Goal: Information Seeking & Learning: Learn about a topic

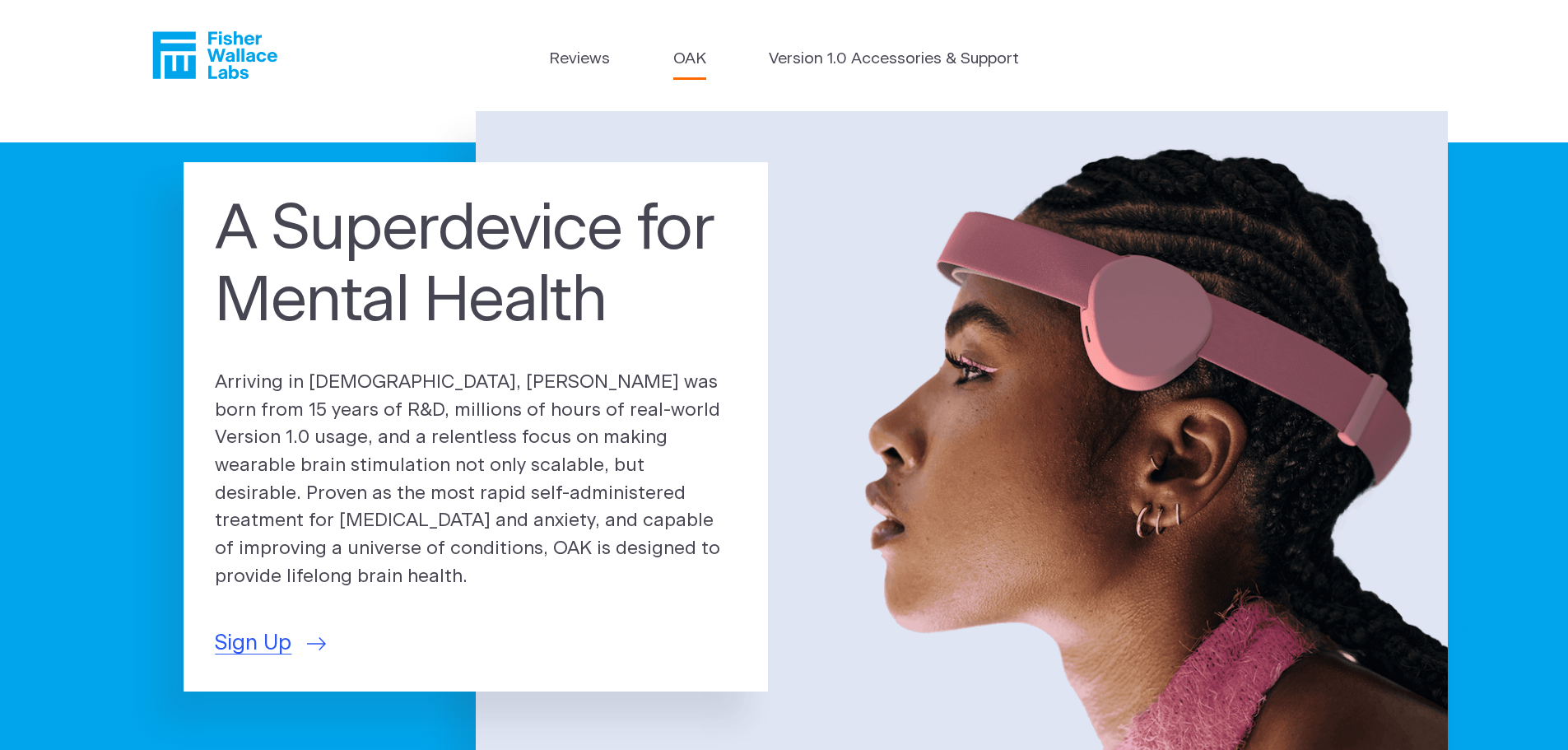
click at [697, 61] on link "OAK" at bounding box center [690, 60] width 33 height 24
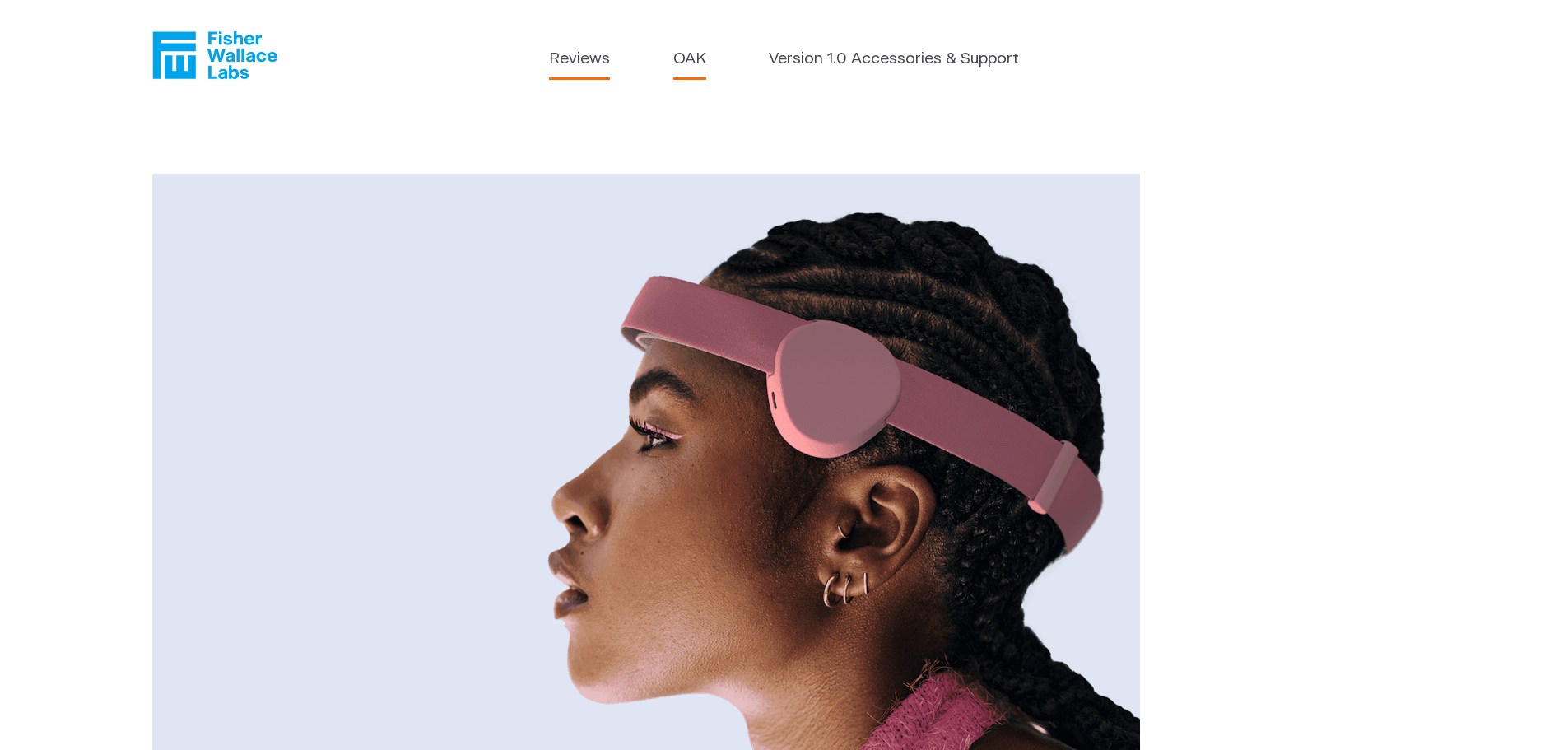
click at [586, 55] on link "Reviews" at bounding box center [579, 60] width 61 height 24
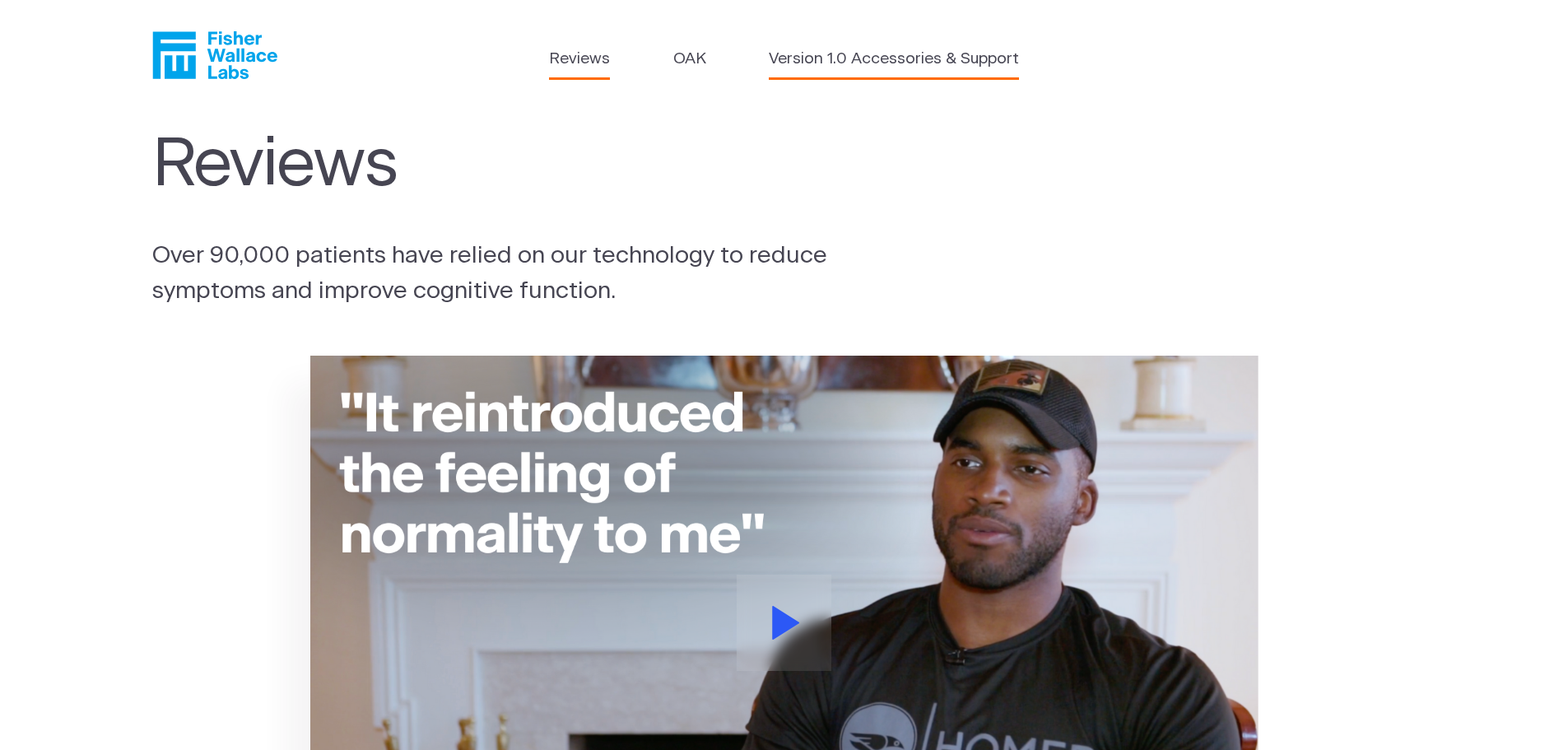
click at [827, 59] on link "Version 1.0 Accessories & Support" at bounding box center [894, 60] width 250 height 24
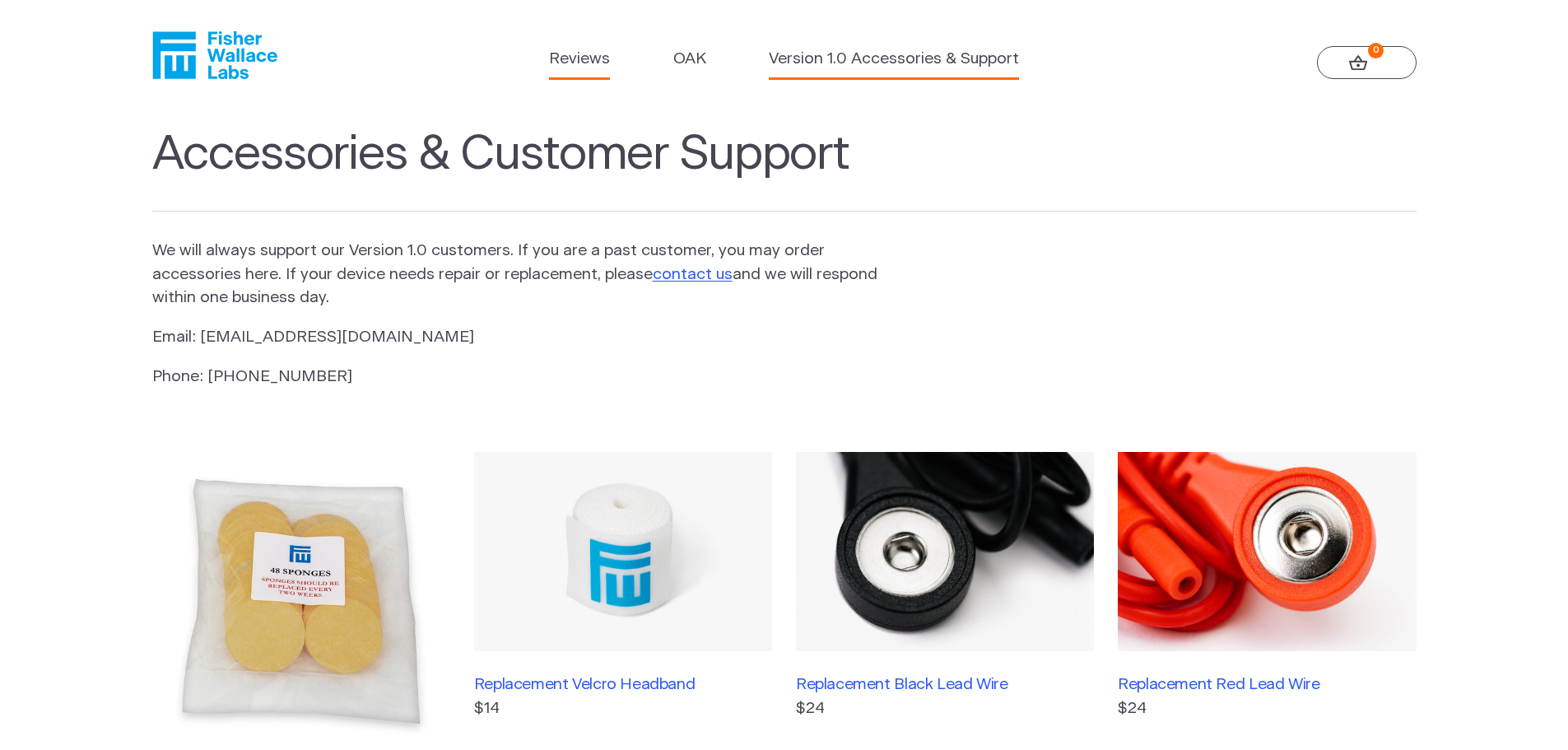
click at [587, 66] on link "Reviews" at bounding box center [579, 60] width 61 height 24
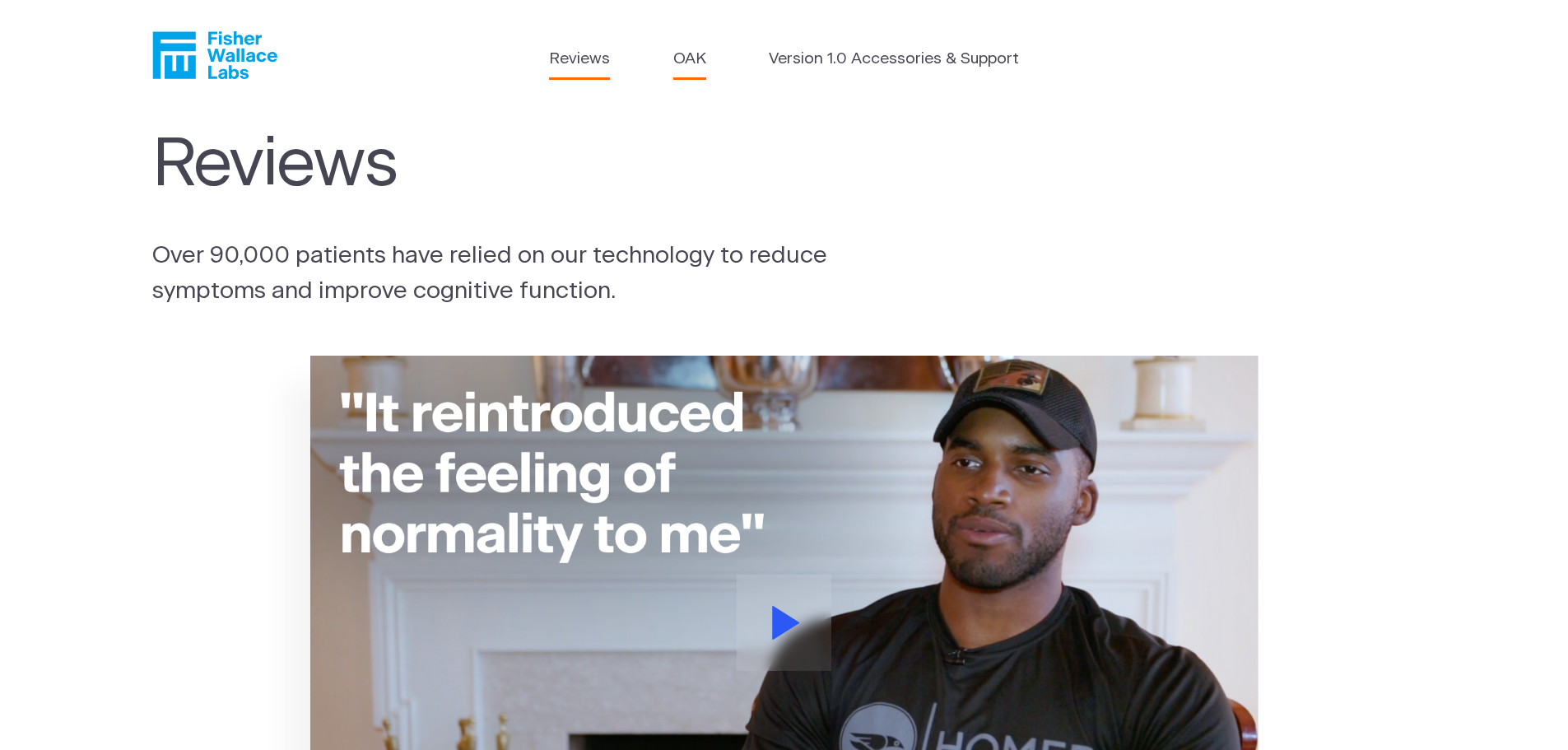
click at [691, 62] on link "OAK" at bounding box center [690, 60] width 33 height 24
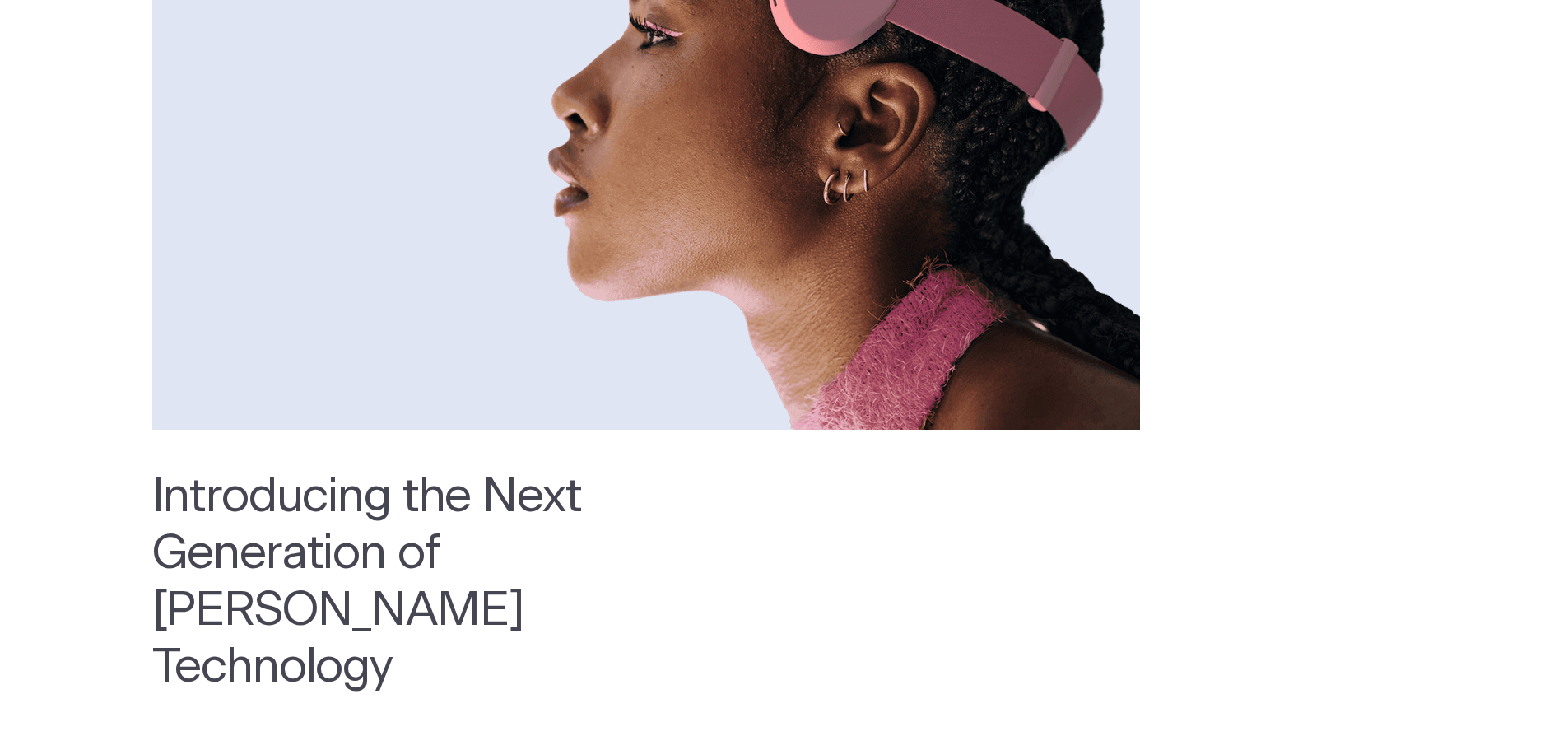
scroll to position [795, 0]
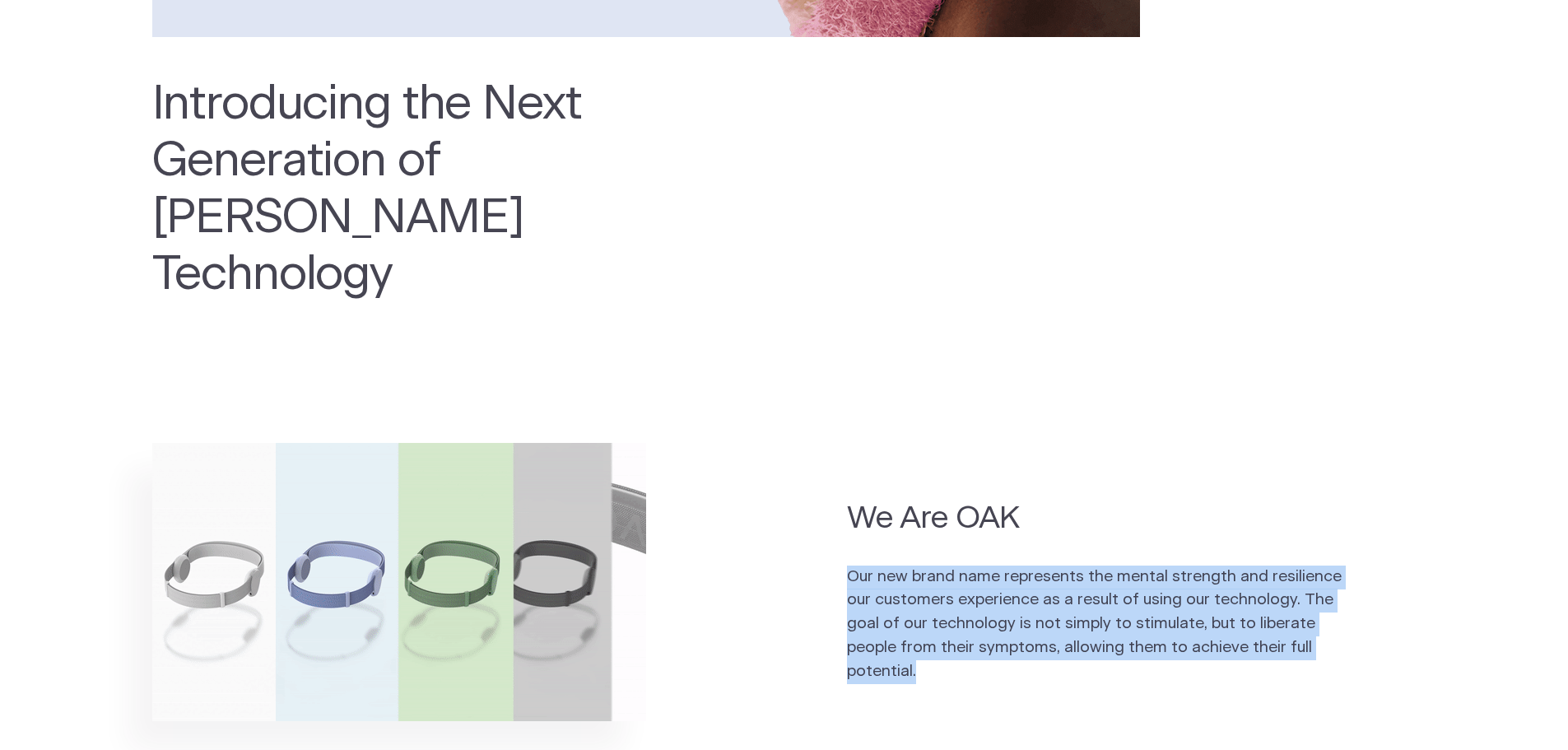
drag, startPoint x: 848, startPoint y: 516, endPoint x: 928, endPoint y: 636, distance: 144.2
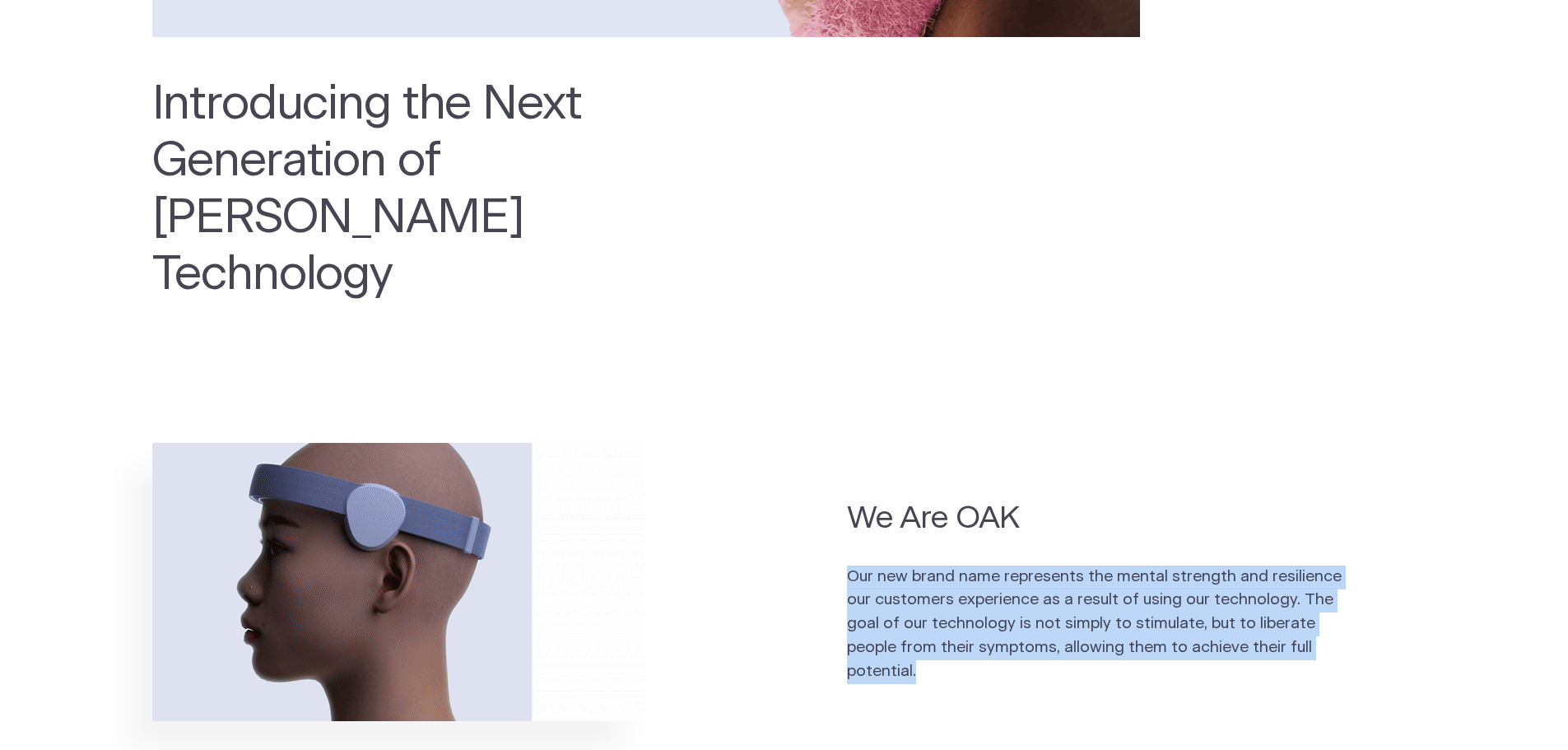
click at [928, 636] on div "We Are OAK Our new brand name represents the mental strength and resilience our…" at bounding box center [1131, 606] width 568 height 345
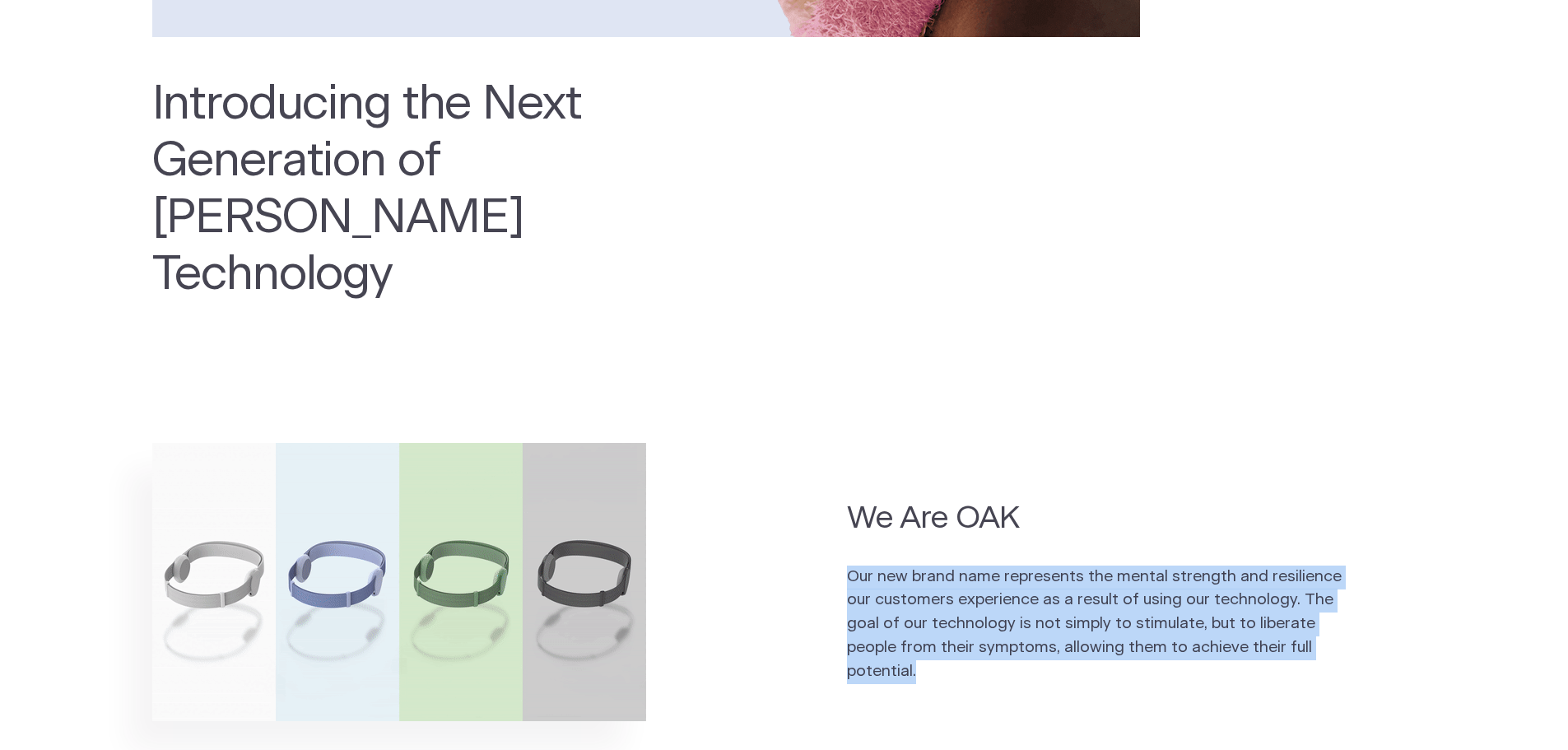
drag, startPoint x: 801, startPoint y: 704, endPoint x: 792, endPoint y: 660, distance: 44.9
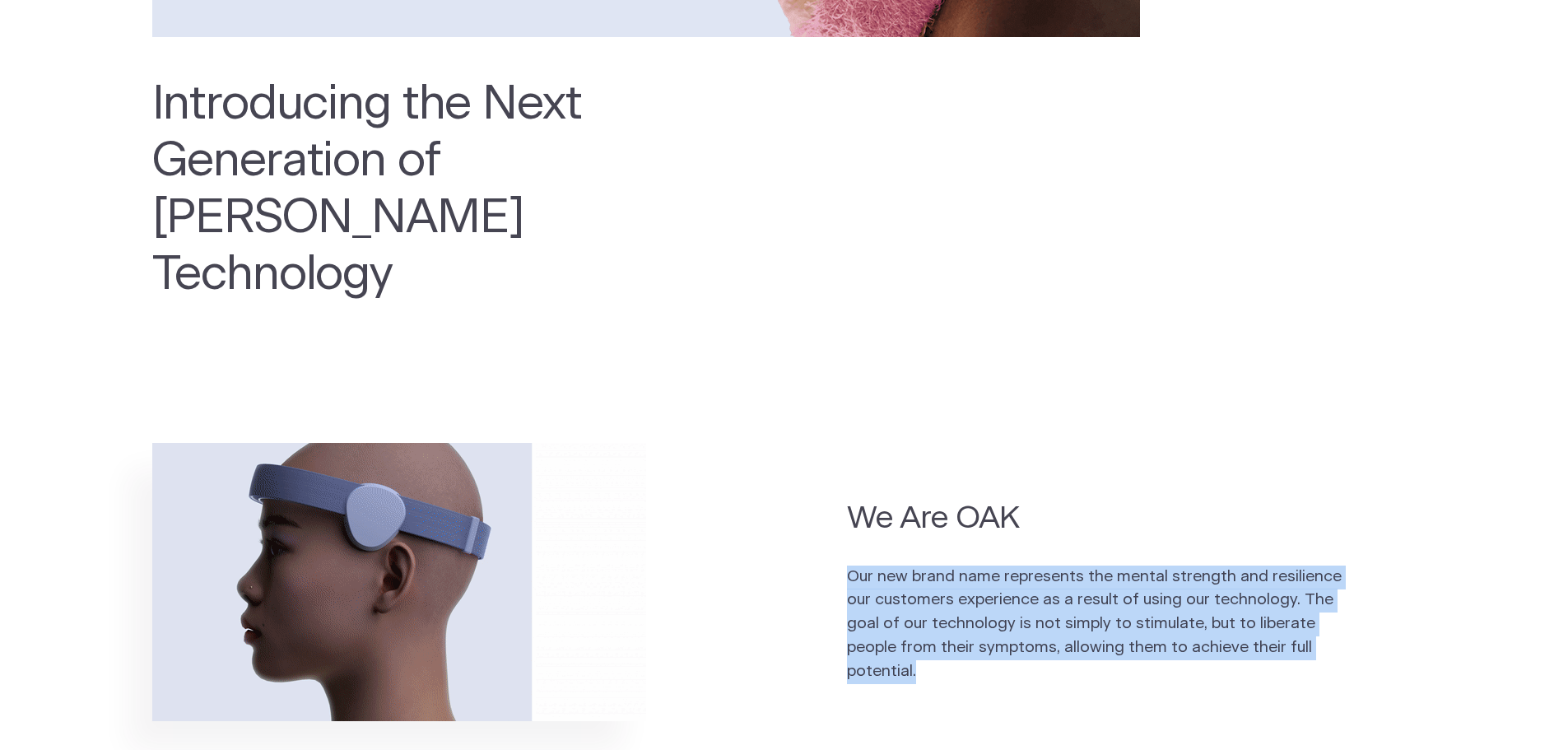
click at [801, 704] on section "We Are OAK Our new brand name represents the mental strength and resilience our…" at bounding box center [784, 622] width 1568 height 376
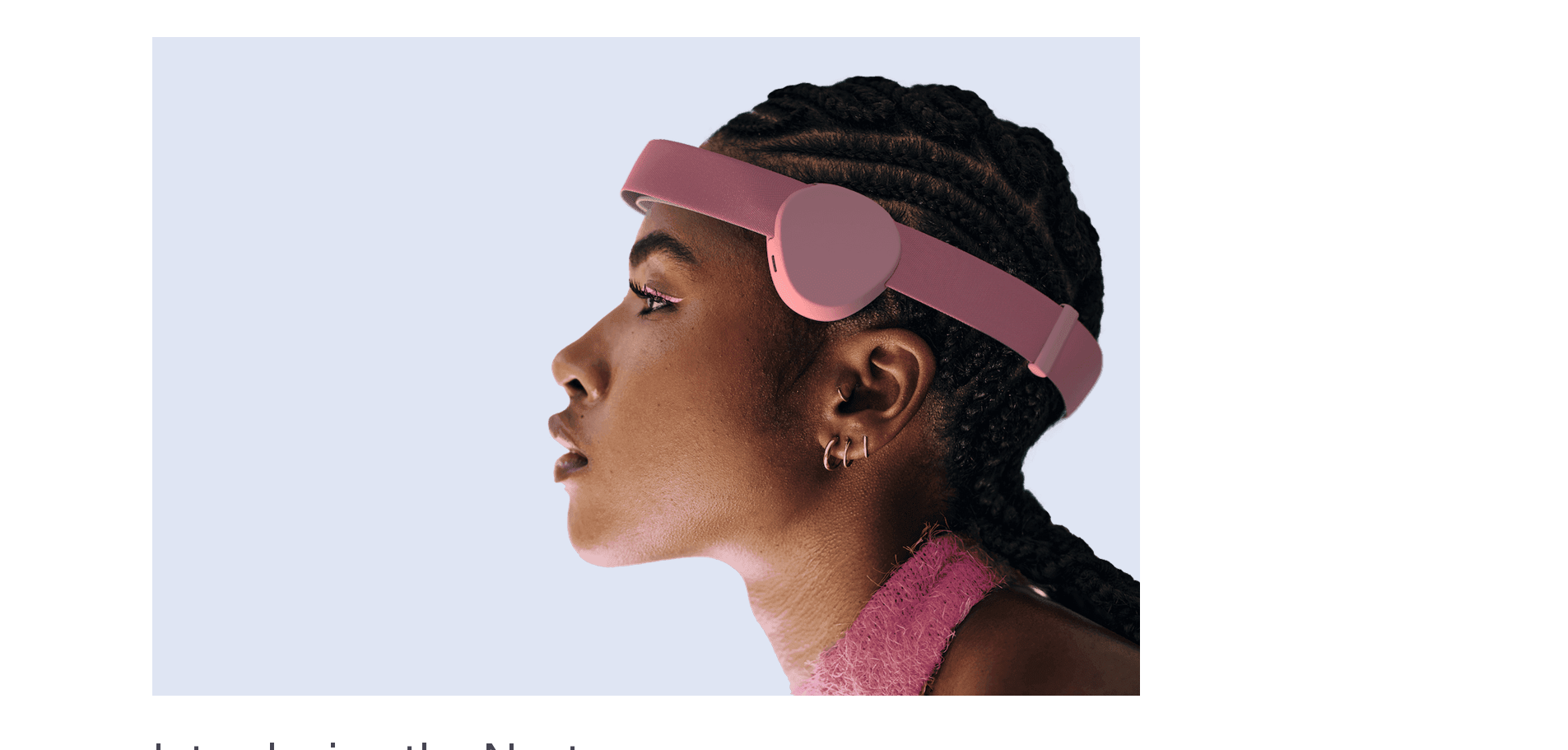
scroll to position [0, 0]
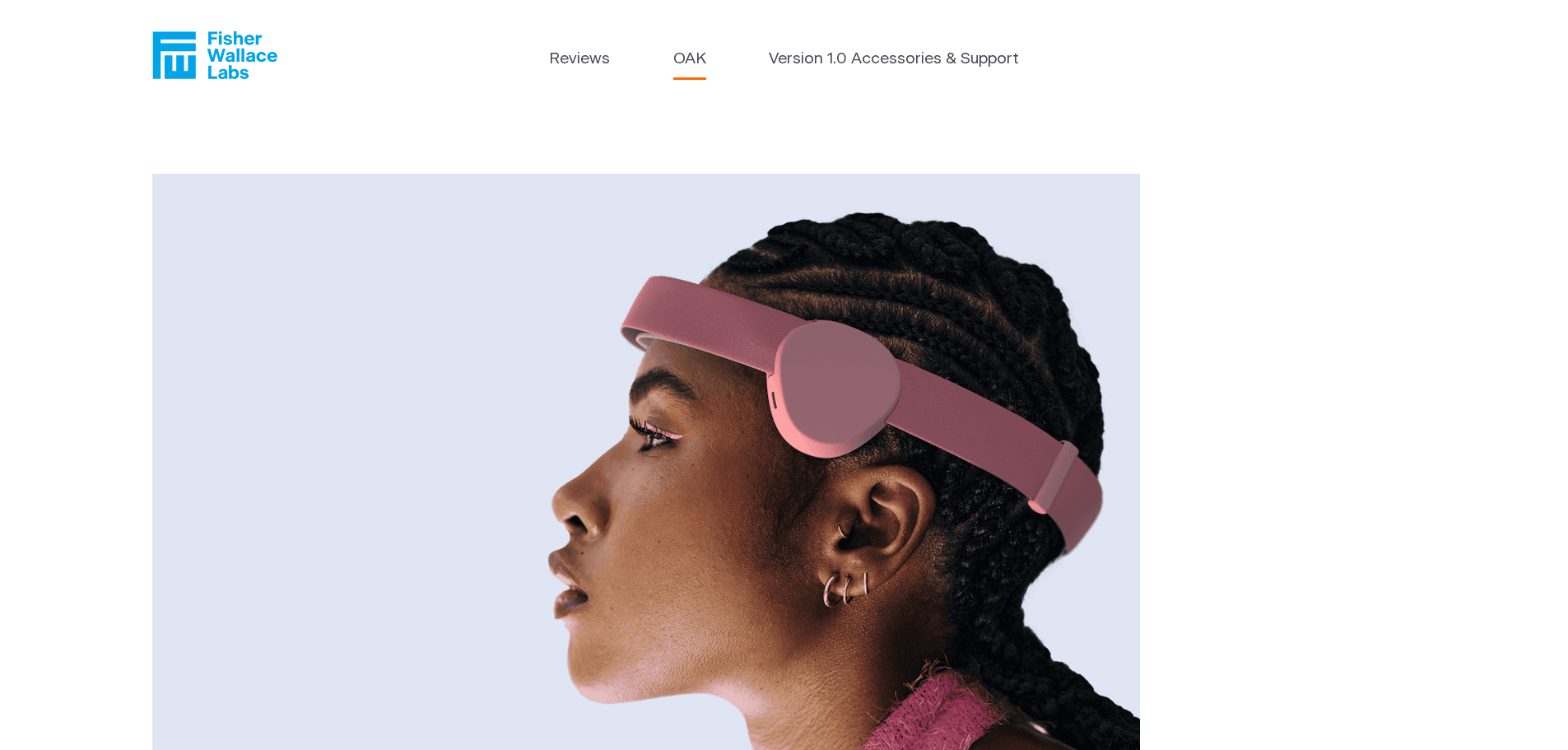
click at [182, 55] on icon "Fisher Wallace" at bounding box center [215, 56] width 125 height 48
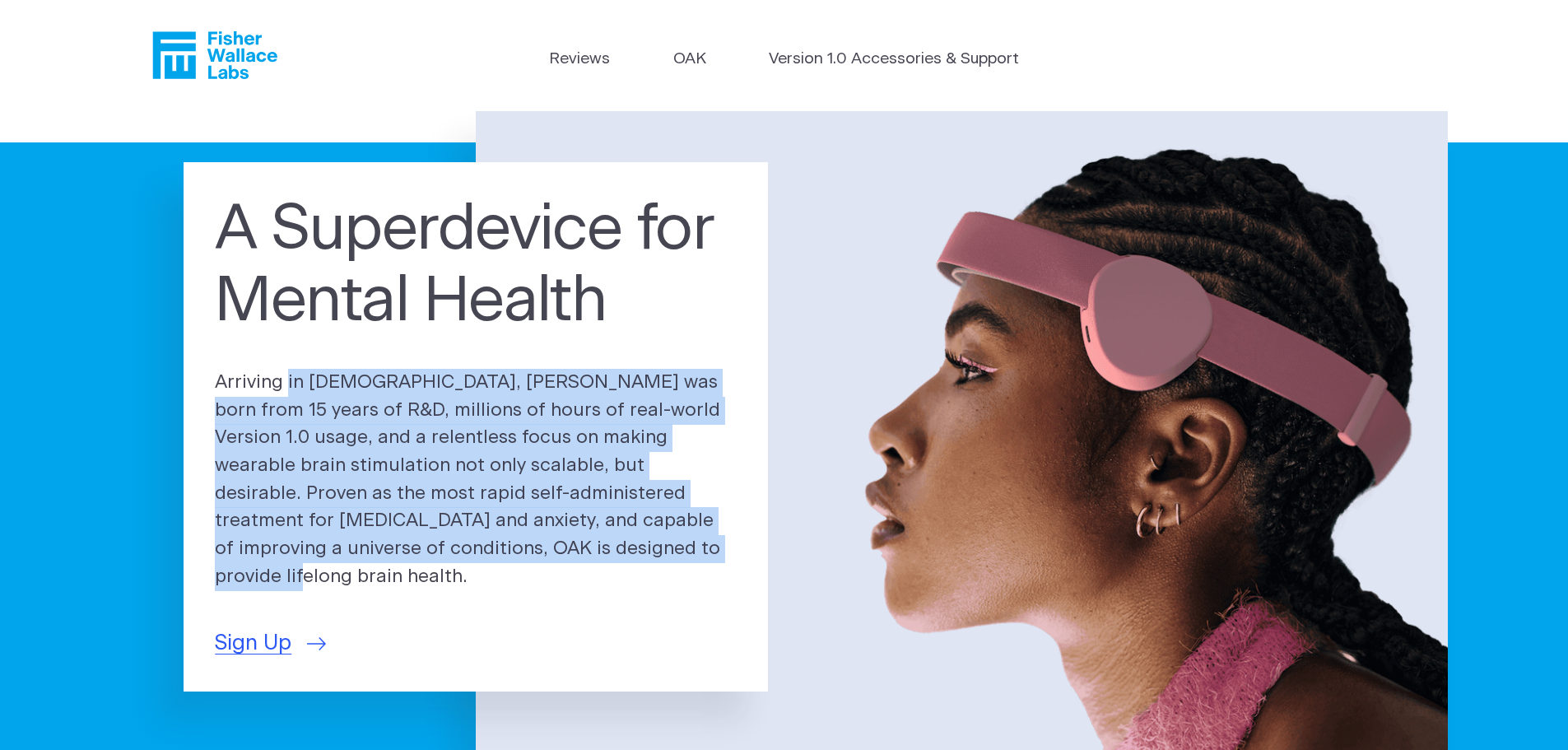
drag, startPoint x: 217, startPoint y: 392, endPoint x: 587, endPoint y: 572, distance: 411.5
click at [576, 561] on p "Arriving in [DEMOGRAPHIC_DATA], [PERSON_NAME] was born from 15 years of R&D, mi…" at bounding box center [476, 480] width 522 height 223
copy p "Arriving in [DEMOGRAPHIC_DATA], [PERSON_NAME] was born from 15 years of R&D, mi…"
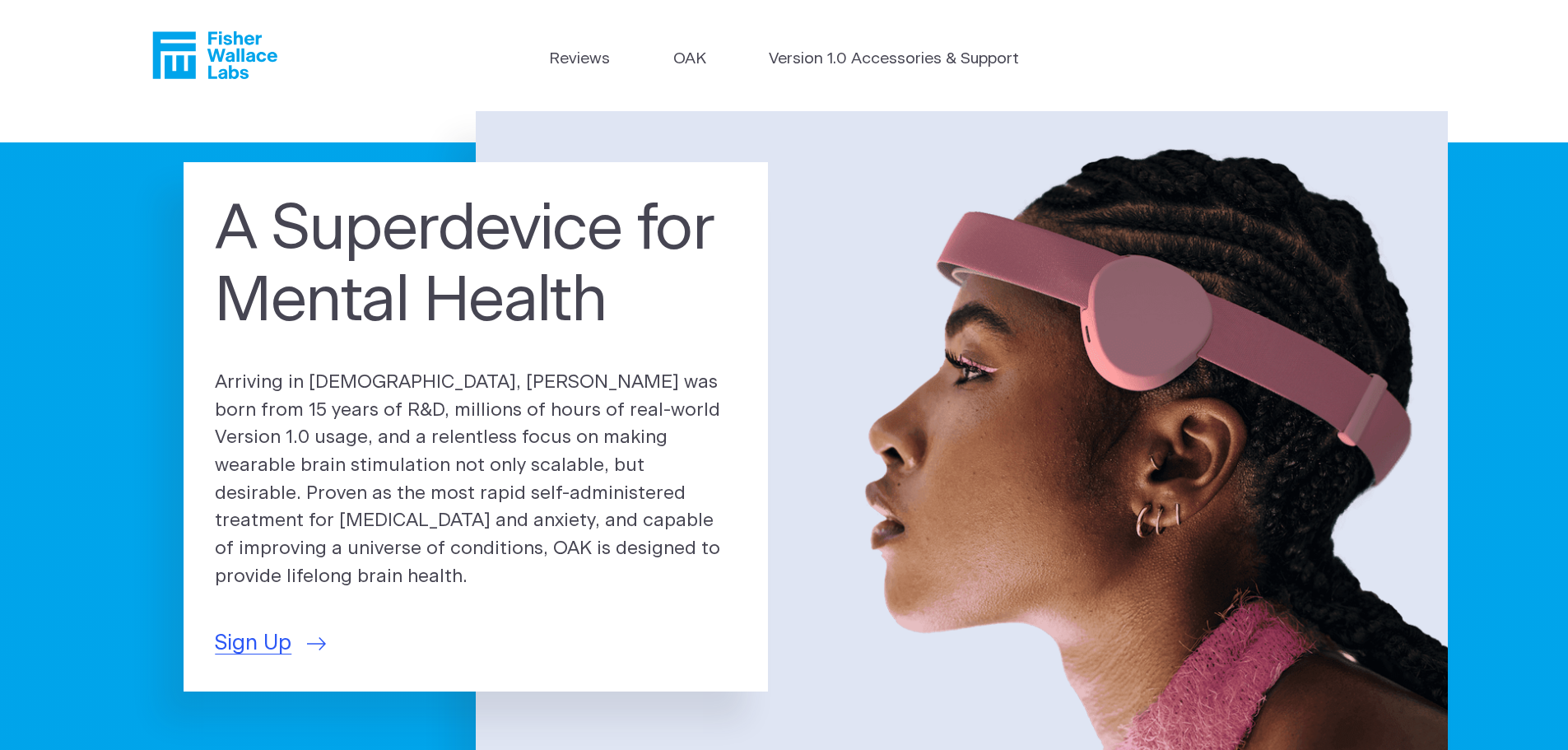
click at [453, 632] on p "Sign Up" at bounding box center [476, 644] width 522 height 33
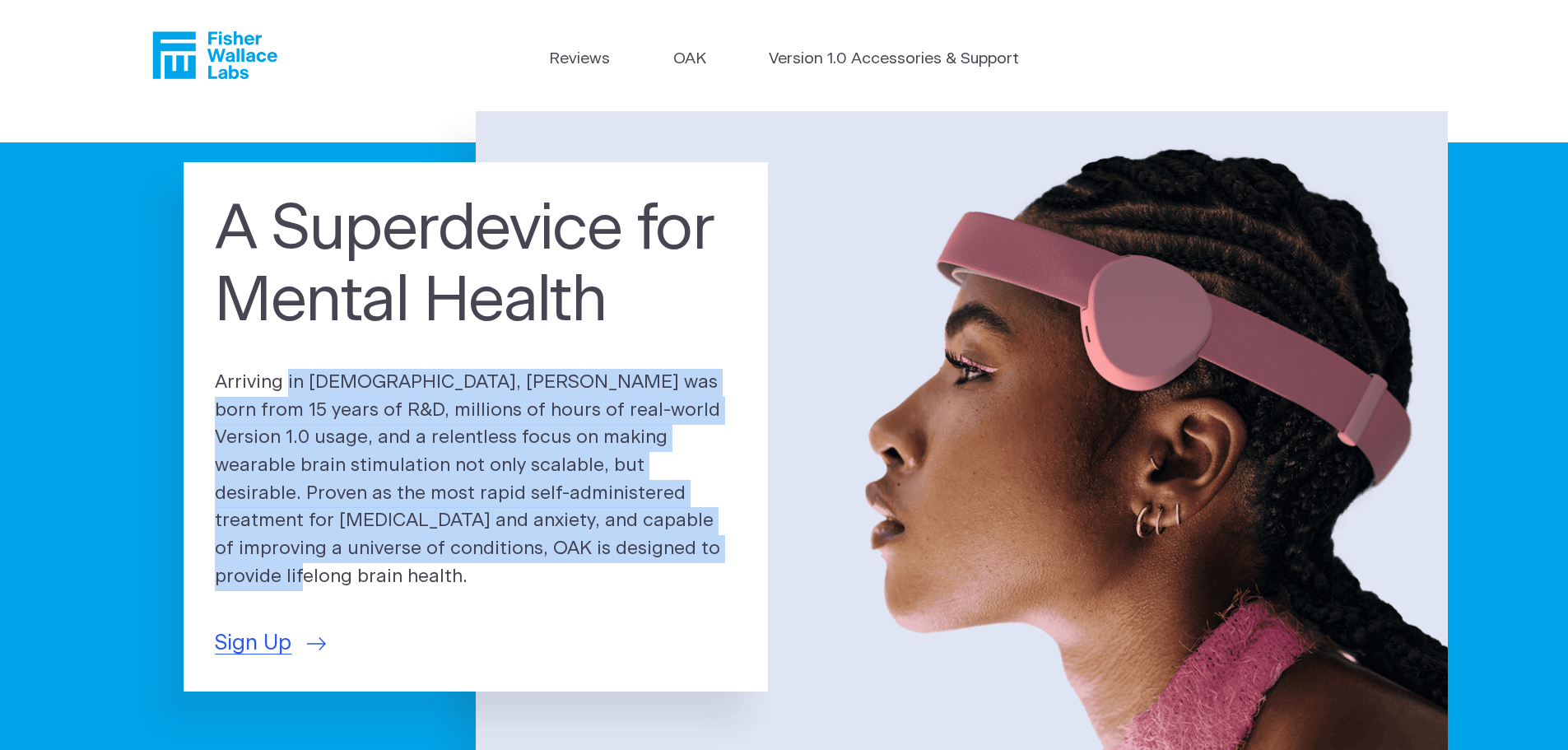
drag, startPoint x: 577, startPoint y: 568, endPoint x: 192, endPoint y: 383, distance: 427.1
click at [192, 383] on div "A Superdevice for Mental Health Arriving in 2025, OAK was born from 15 years of…" at bounding box center [475, 426] width 585 height 529
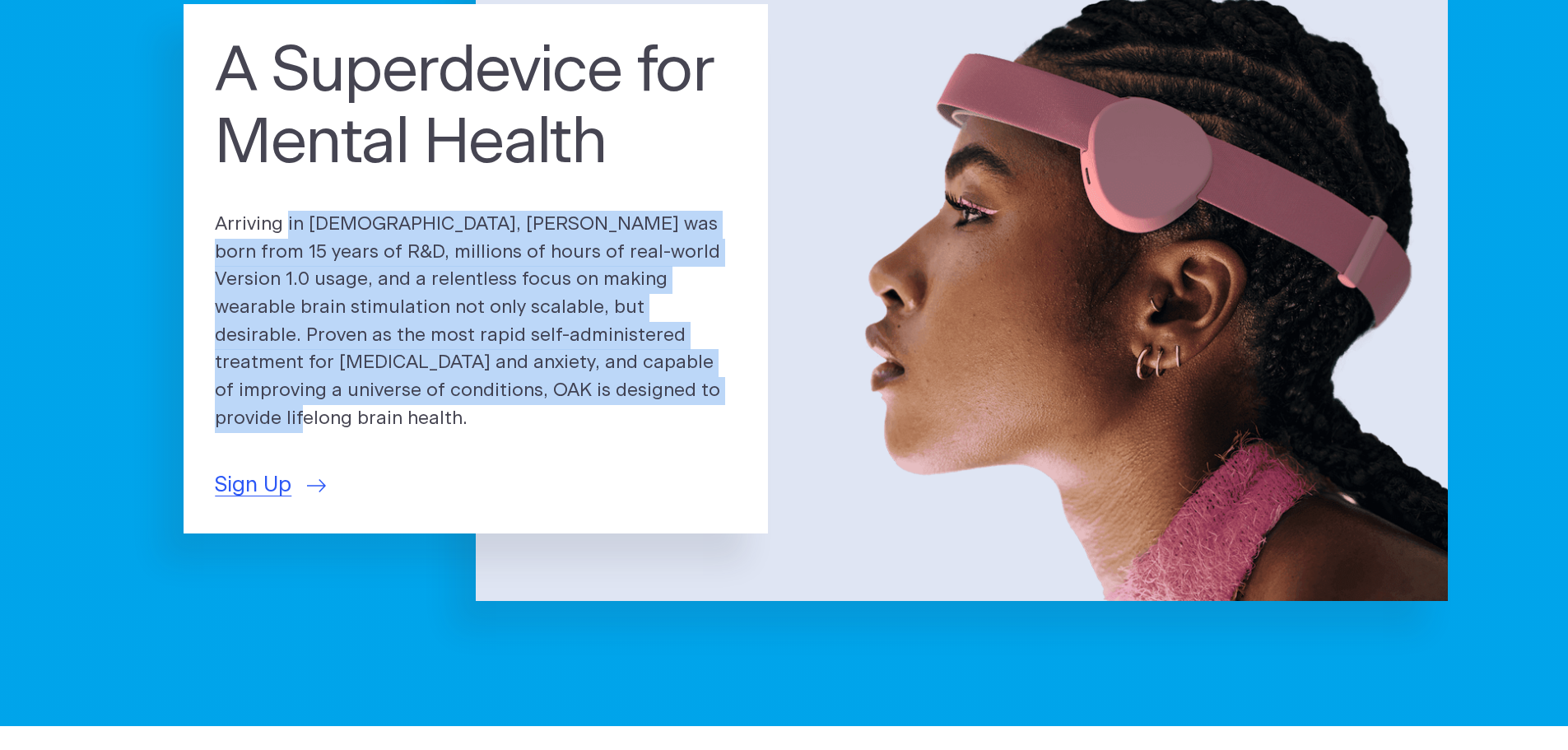
scroll to position [164, 0]
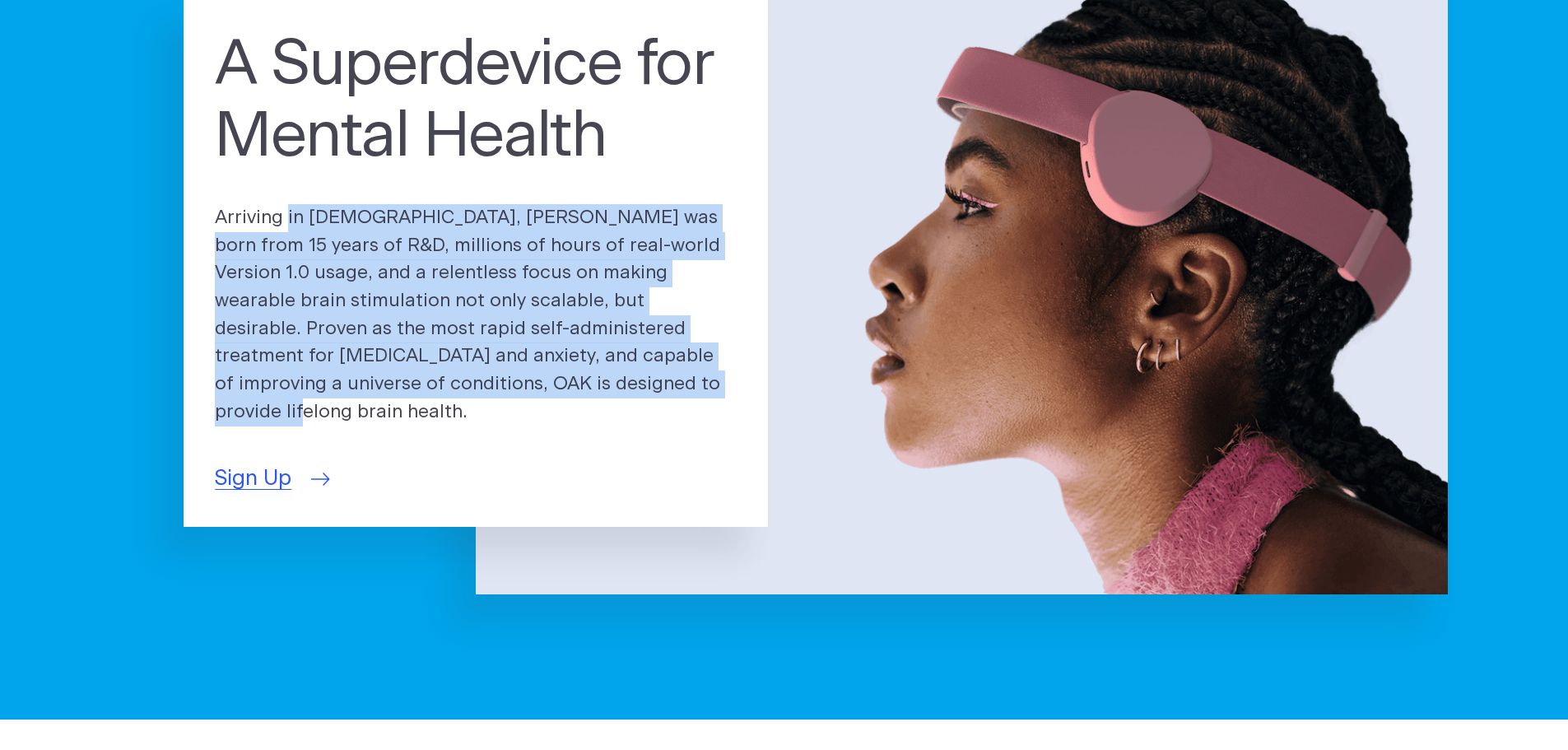
drag, startPoint x: 247, startPoint y: 461, endPoint x: 260, endPoint y: 471, distance: 16.4
click at [247, 462] on span "Sign Up" at bounding box center [252, 479] width 76 height 33
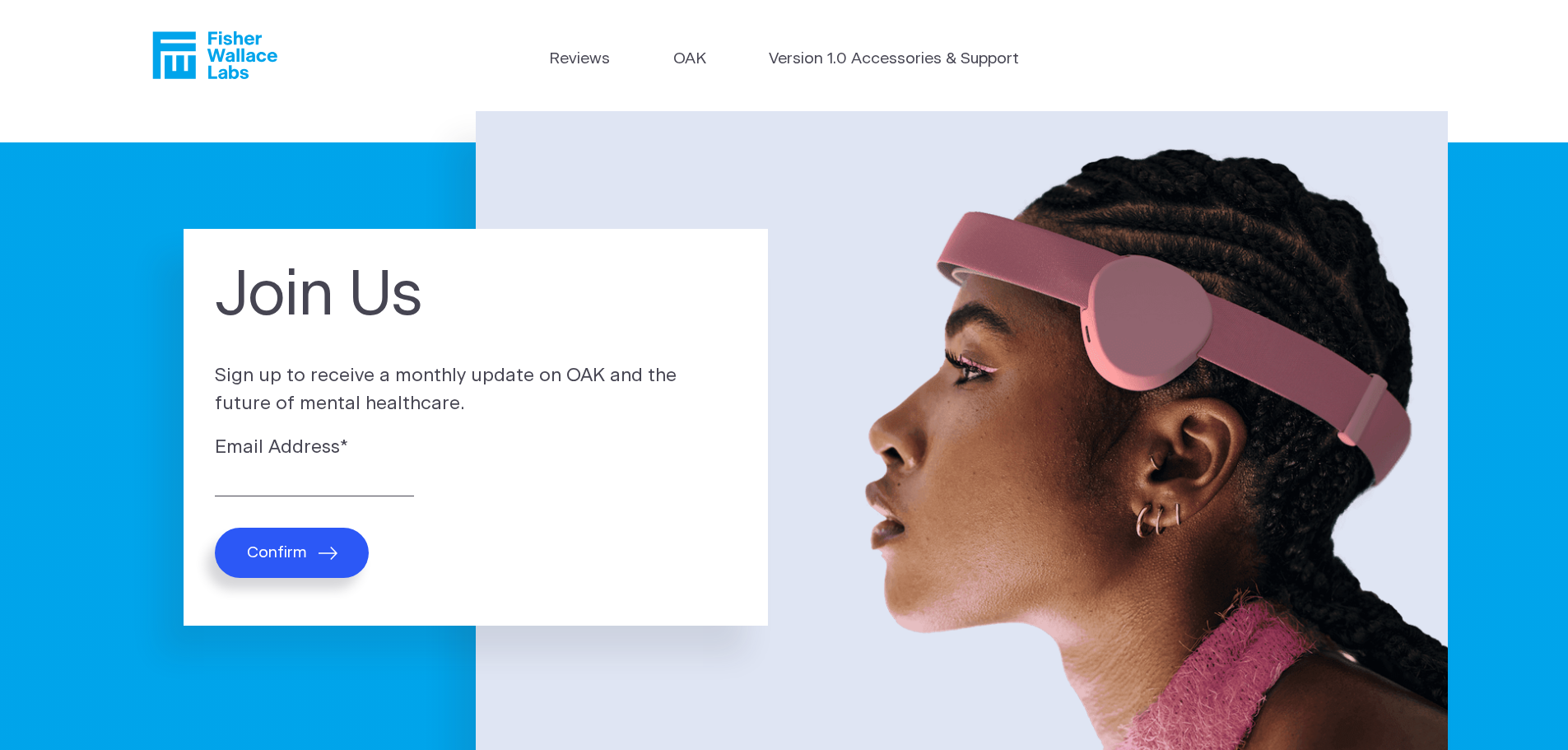
click at [1199, 216] on img at bounding box center [962, 435] width 972 height 648
